Goal: Obtain resource: Obtain resource

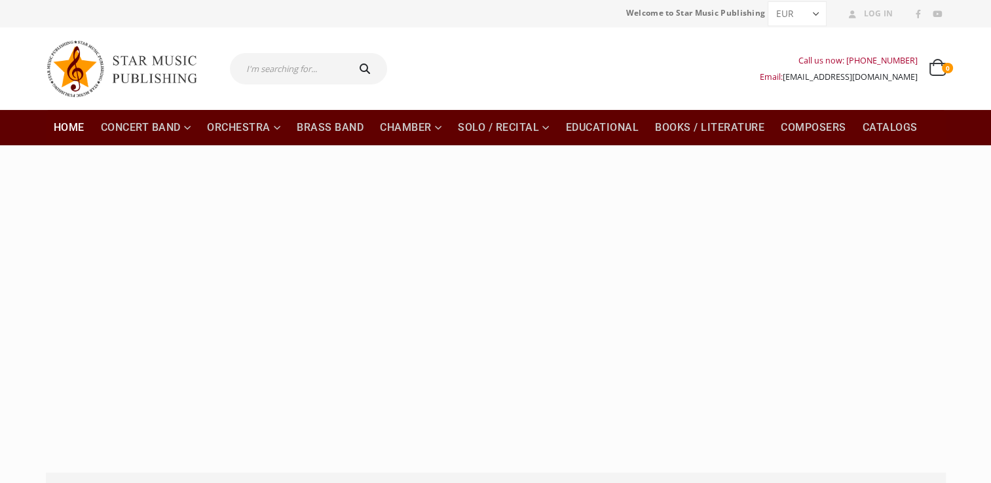
click at [268, 75] on input "text" at bounding box center [288, 68] width 116 height 31
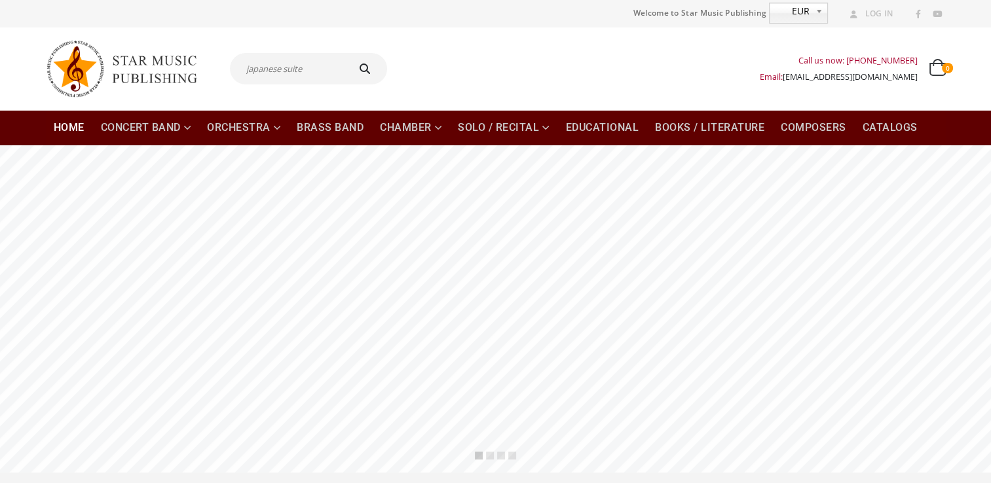
type input "japanese suite"
click at [346, 53] on button "submit" at bounding box center [367, 68] width 42 height 31
type input "japanese suite"
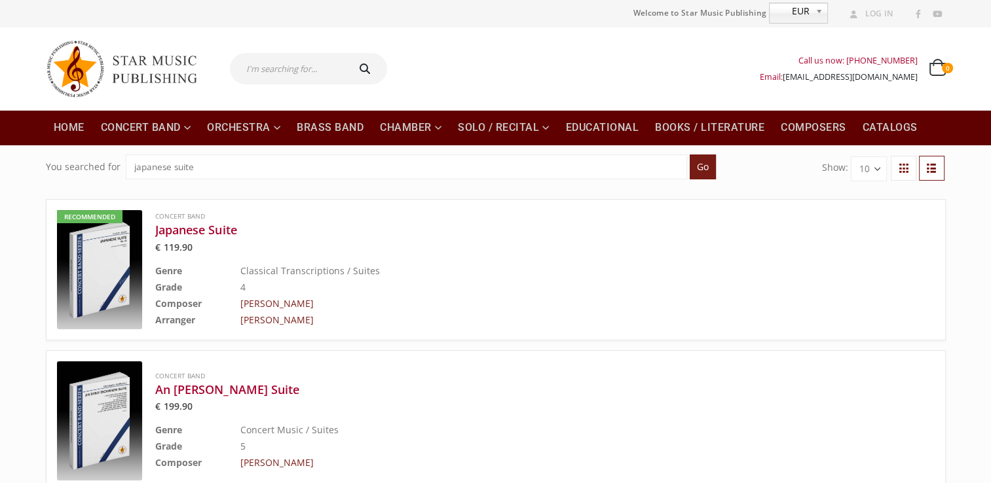
scroll to position [46, 0]
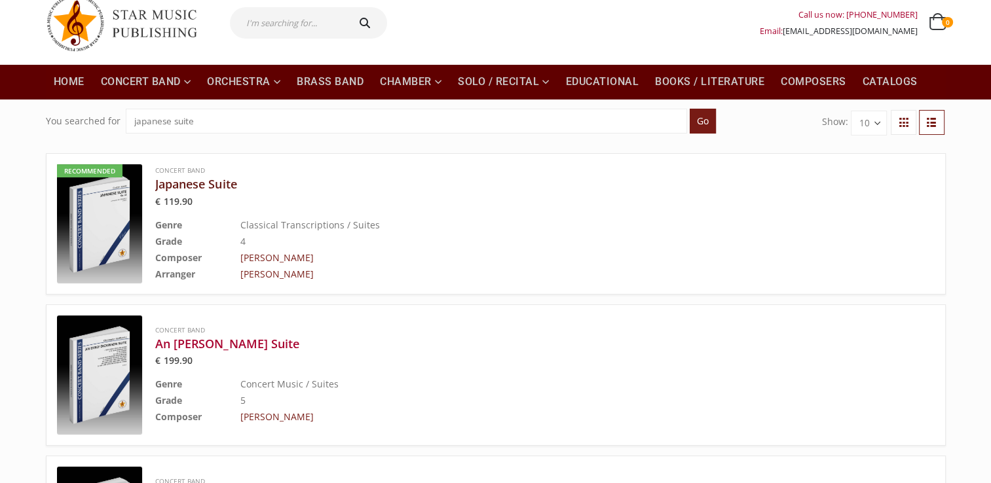
click at [197, 183] on h3 "Japanese Suite" at bounding box center [512, 184] width 714 height 16
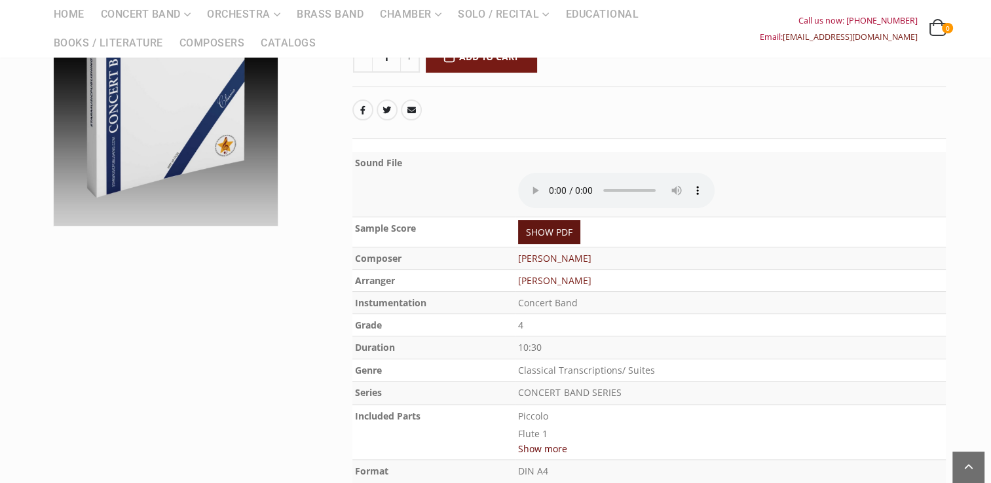
scroll to position [256, 0]
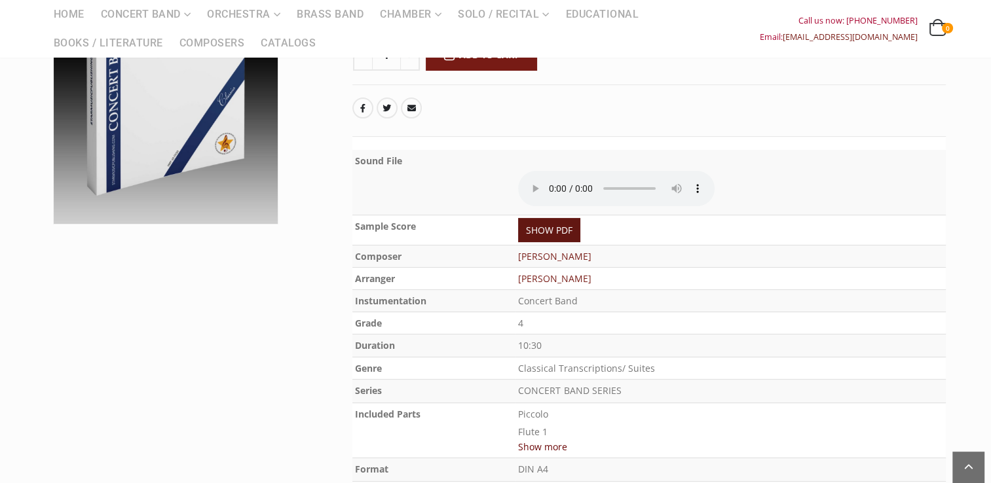
click at [570, 235] on link "SHOW PDF" at bounding box center [549, 230] width 62 height 24
